Goal: Task Accomplishment & Management: Manage account settings

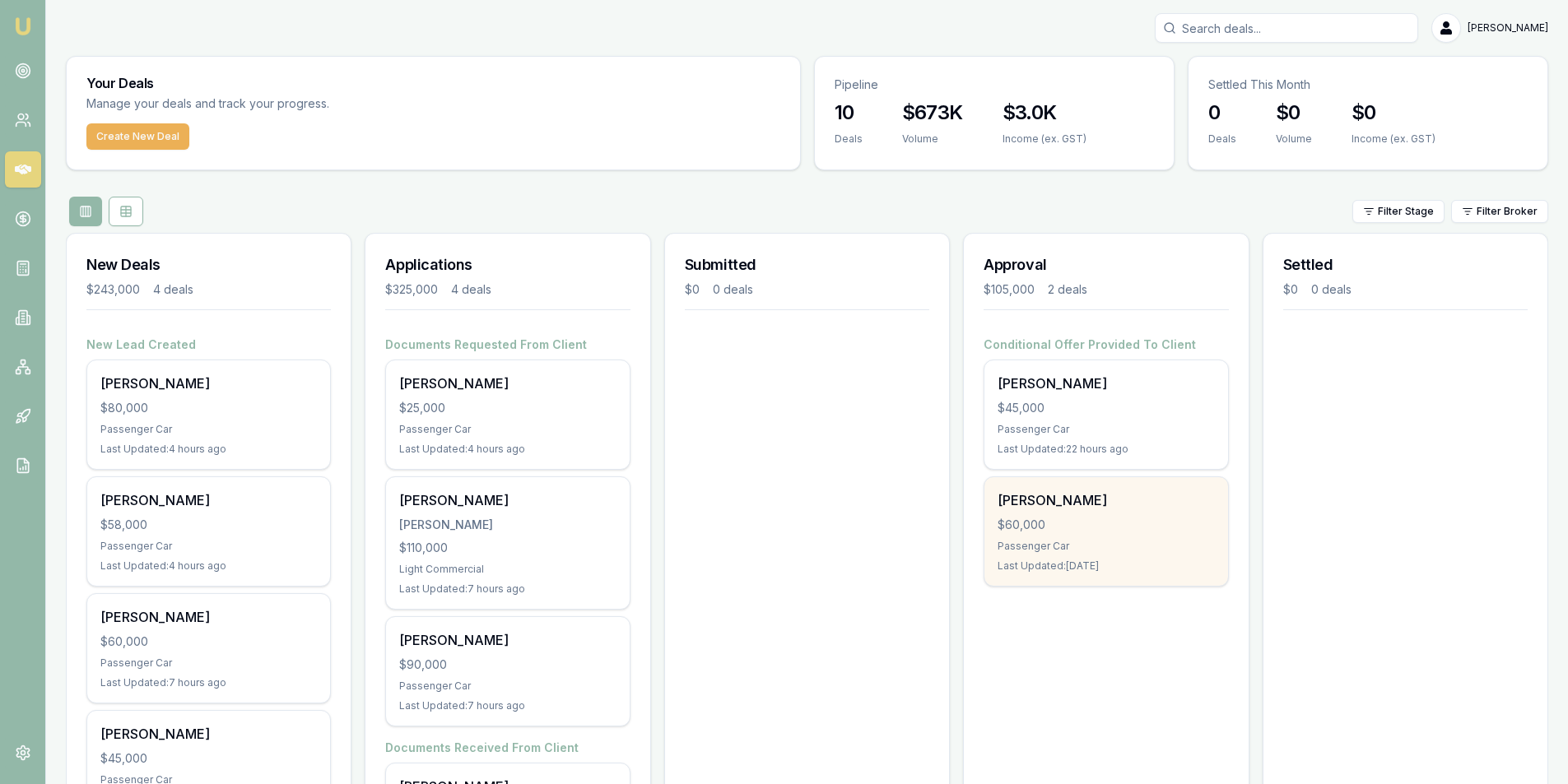
click at [1137, 518] on div "$60,000" at bounding box center [1106, 524] width 217 height 16
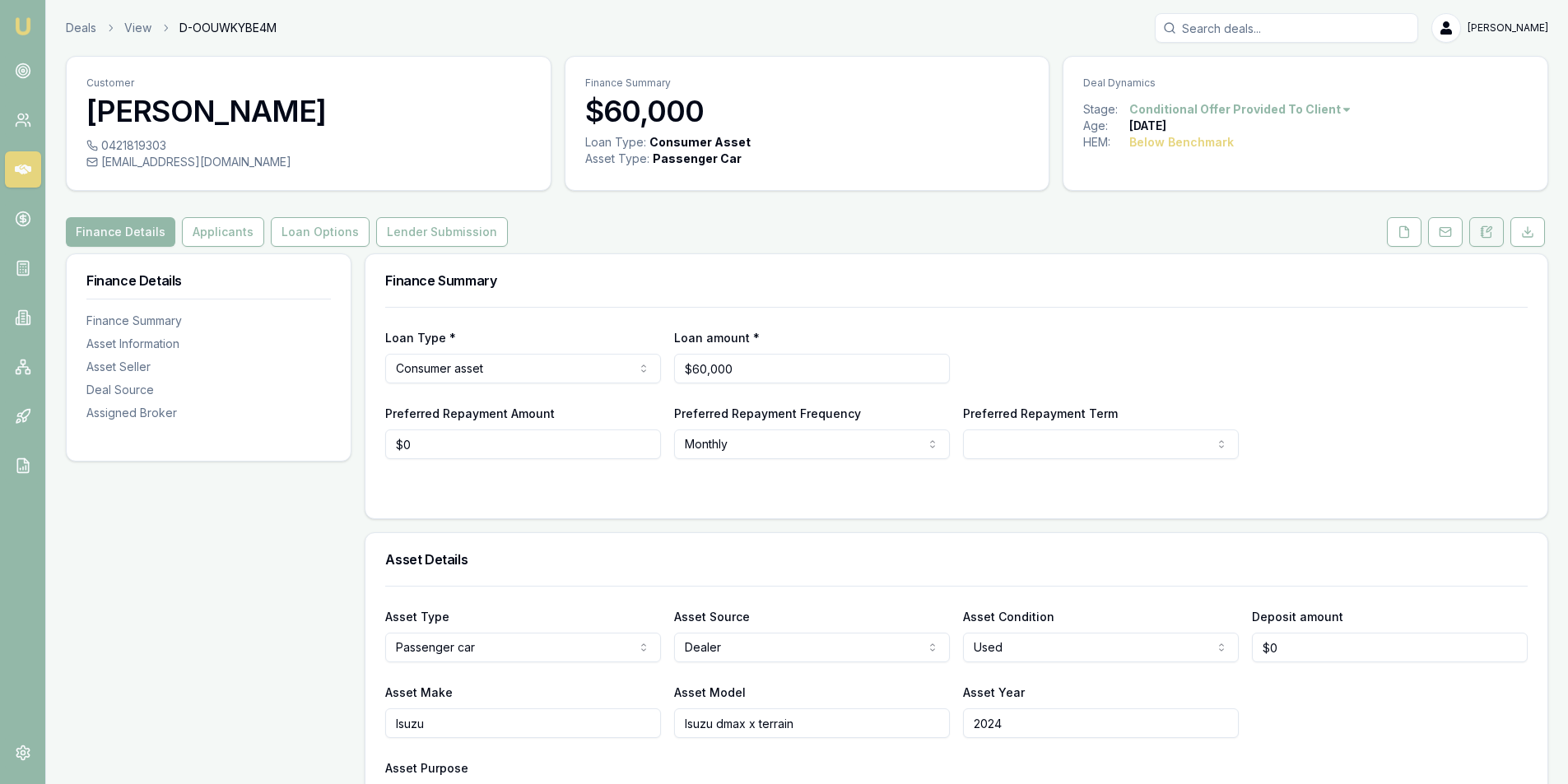
click at [1472, 234] on button at bounding box center [1486, 232] width 35 height 30
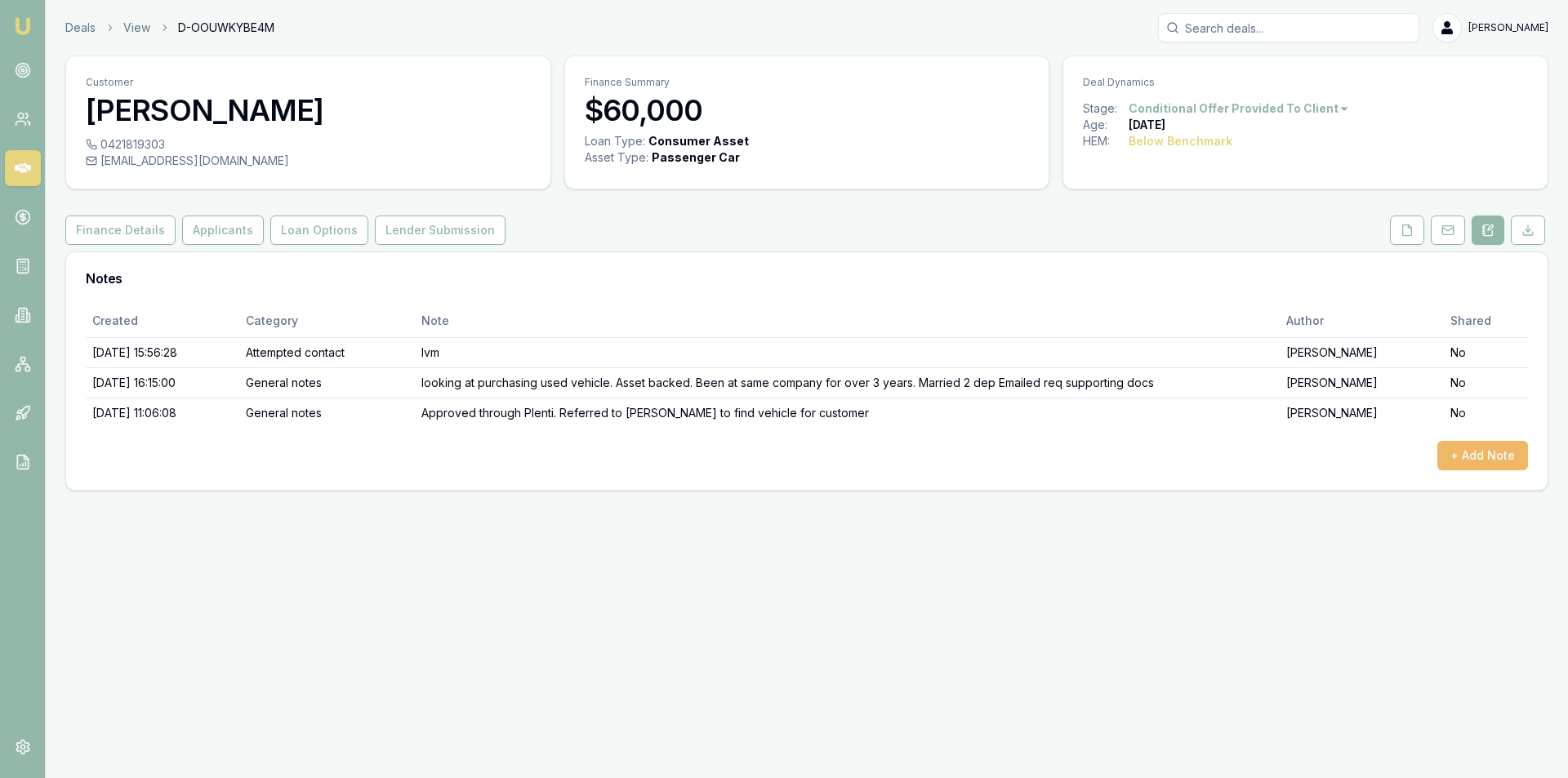
click at [1481, 444] on button "+ Add Note" at bounding box center [1483, 455] width 91 height 30
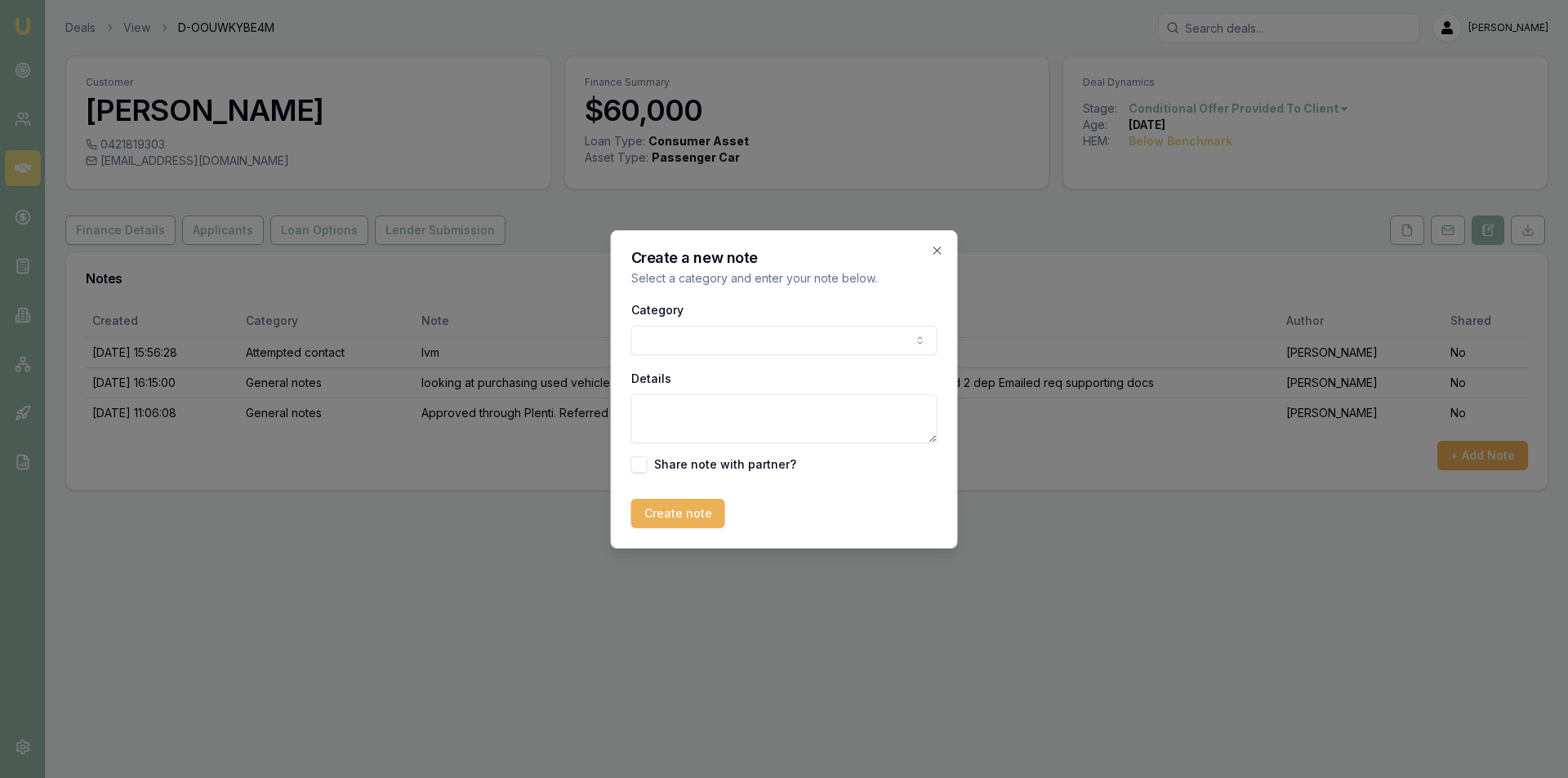
click at [699, 326] on div "Category General notes Attempted contact Follow up reminder Initial discussion …" at bounding box center [784, 328] width 306 height 56
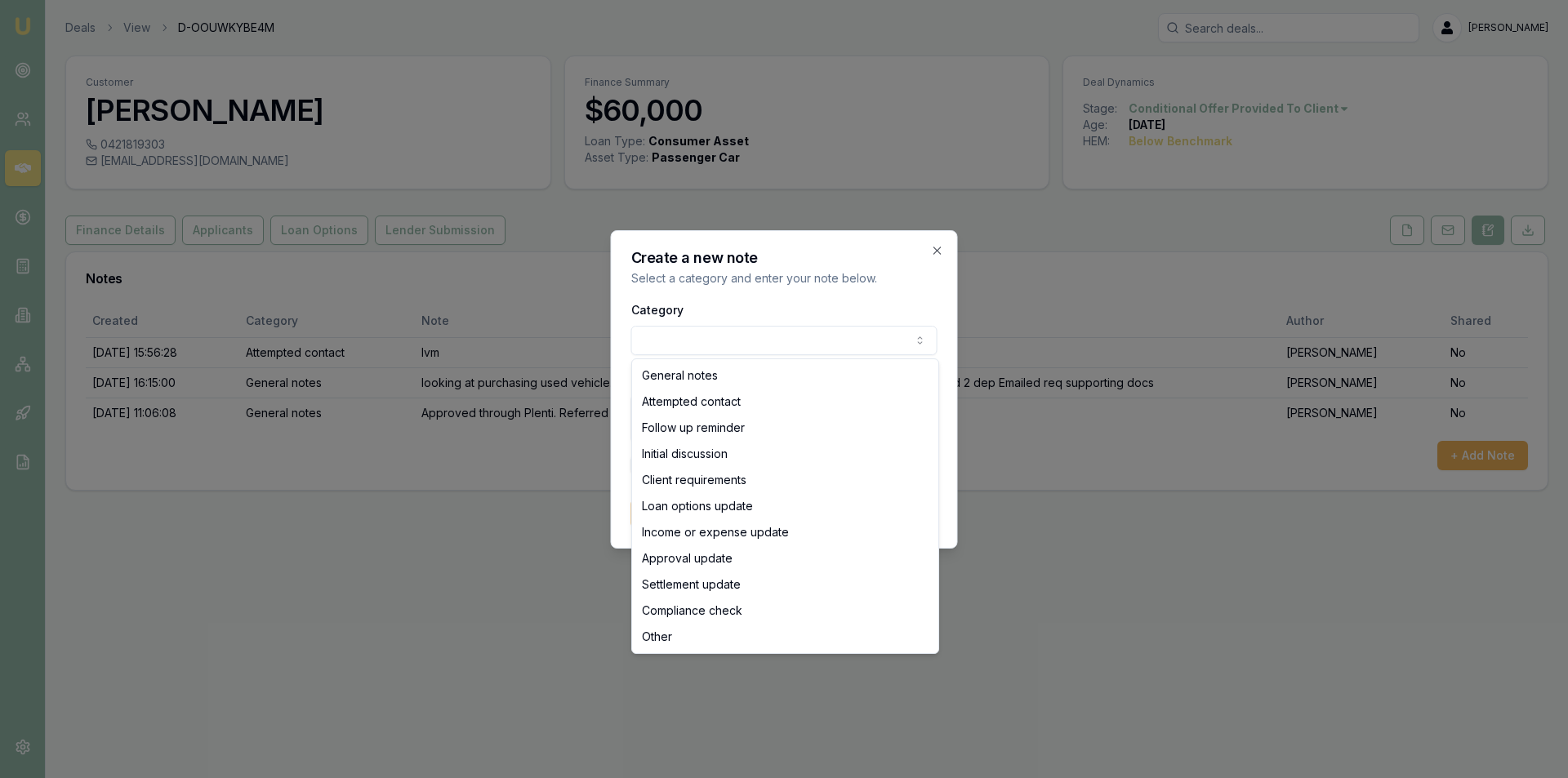
click at [716, 346] on body "Emu Broker Deals View D-OOUWKYBE4M Peter Sarris Toggle Menu Customer Steven Smi…" at bounding box center [784, 389] width 1568 height 778
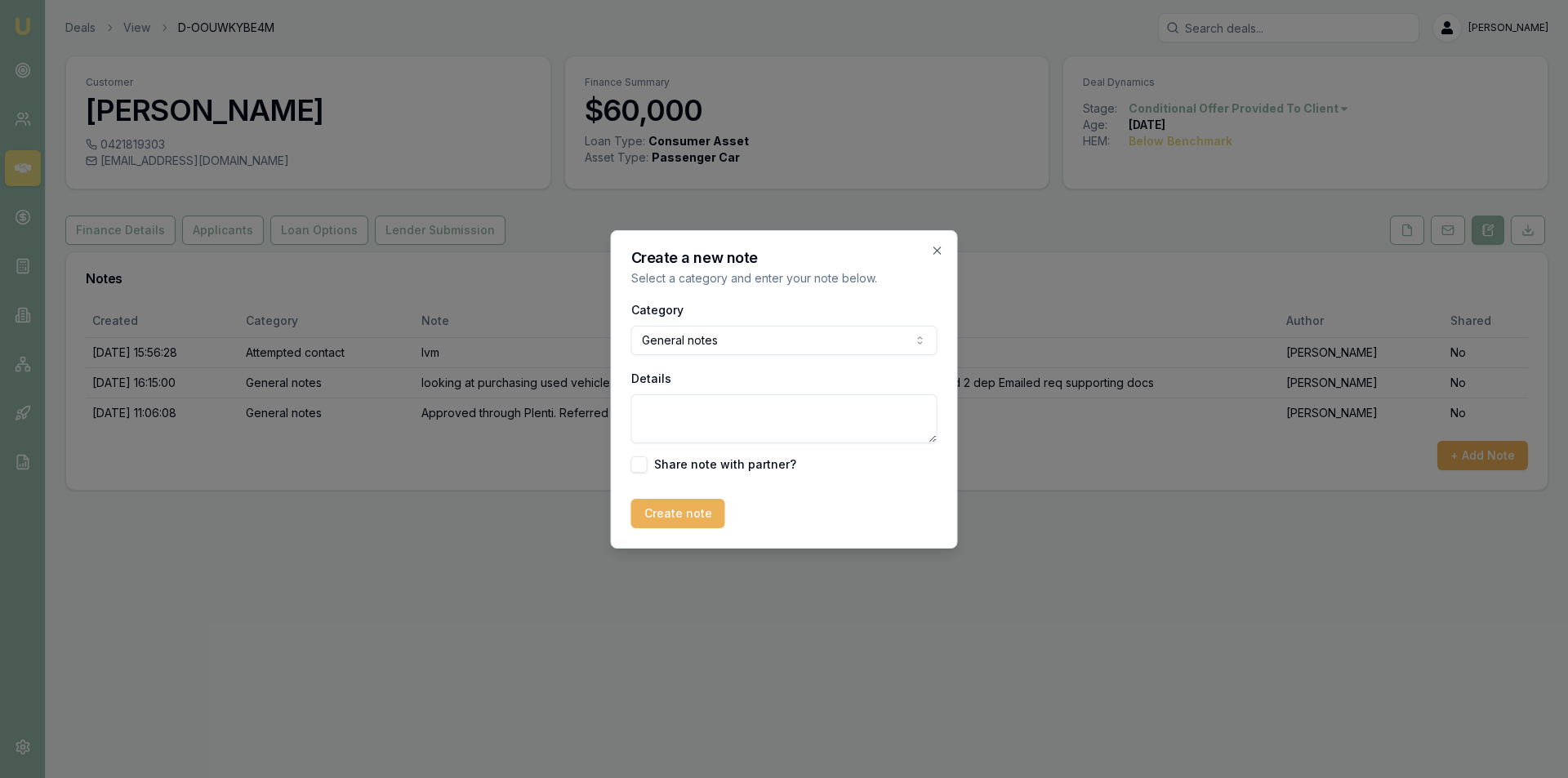
click at [705, 388] on div "Details" at bounding box center [784, 405] width 306 height 75
click at [851, 422] on textarea "Details" at bounding box center [784, 419] width 306 height 49
type textarea "Vehicle Secured for customer. Tax Invoice request sent"
click at [672, 508] on button "Create note" at bounding box center [678, 513] width 94 height 30
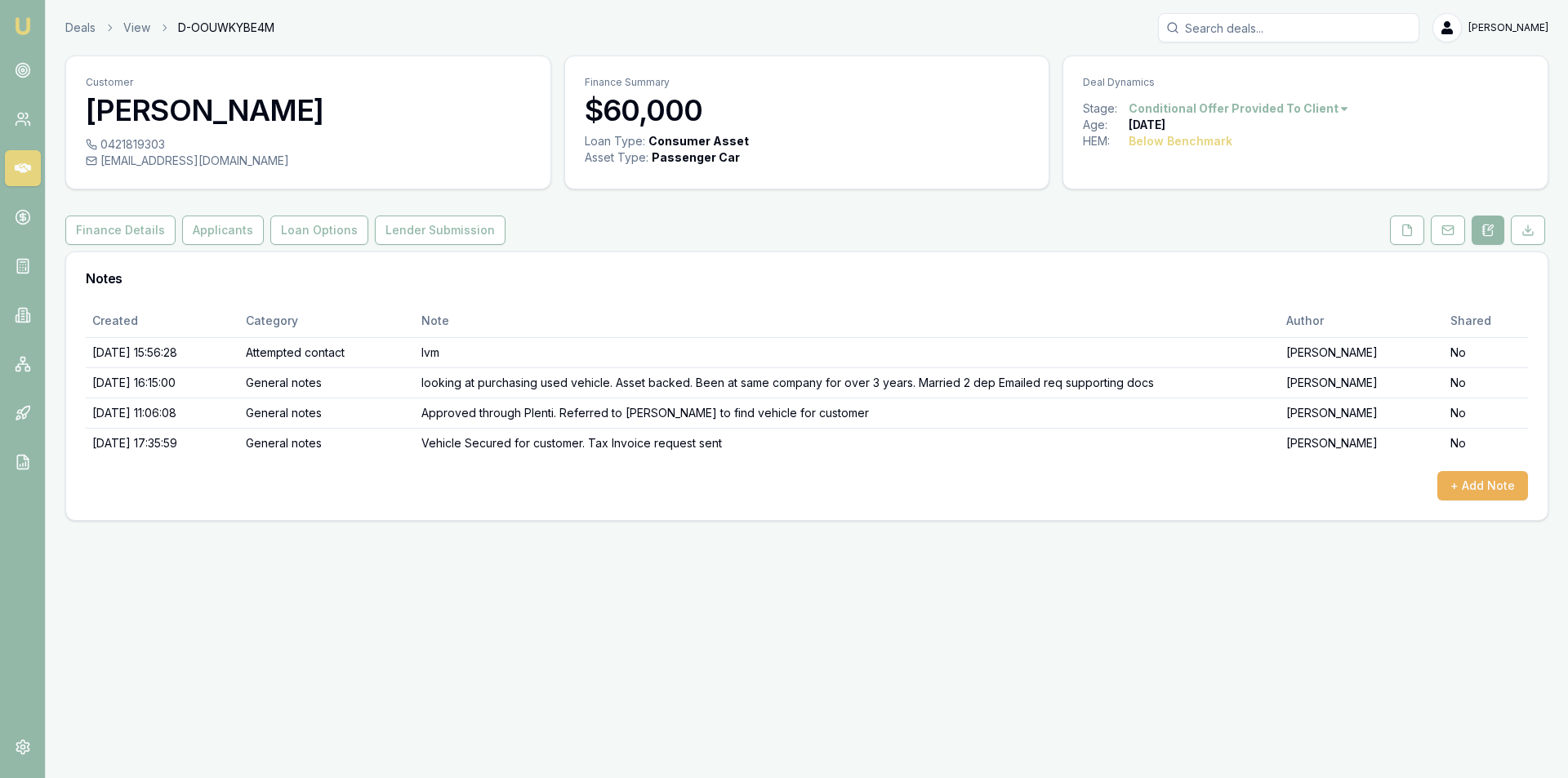
drag, startPoint x: 968, startPoint y: 486, endPoint x: 921, endPoint y: 487, distance: 47.0
click at [968, 486] on div "+ Add Note" at bounding box center [807, 486] width 1442 height 30
